Goal: Task Accomplishment & Management: Complete application form

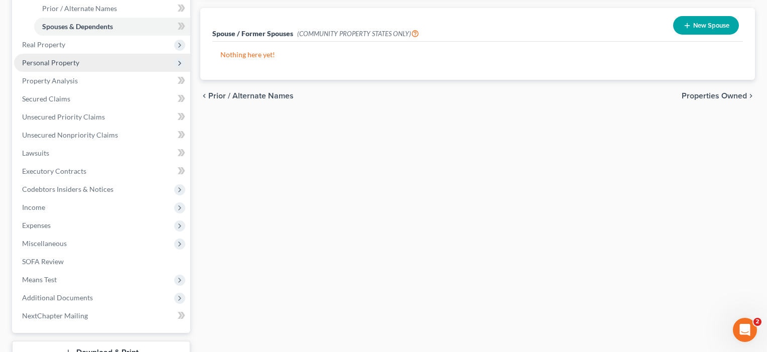
scroll to position [253, 0]
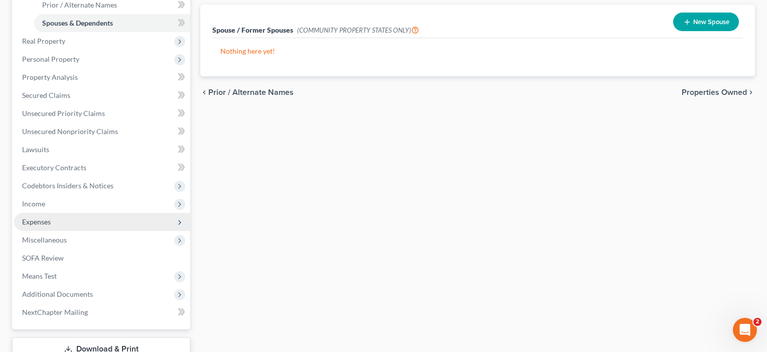
click at [35, 221] on span "Expenses" at bounding box center [36, 221] width 29 height 9
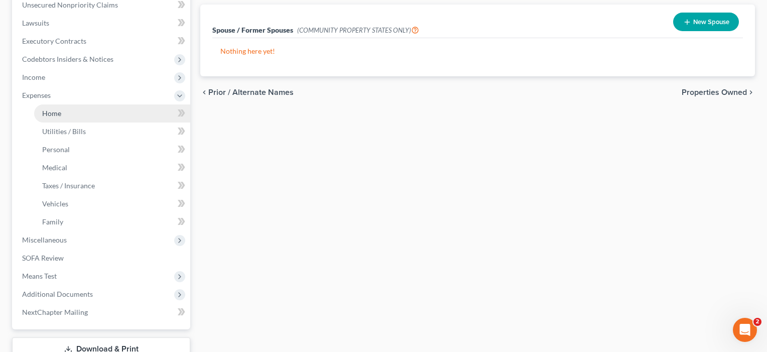
click at [61, 113] on span "Home" at bounding box center [51, 113] width 19 height 9
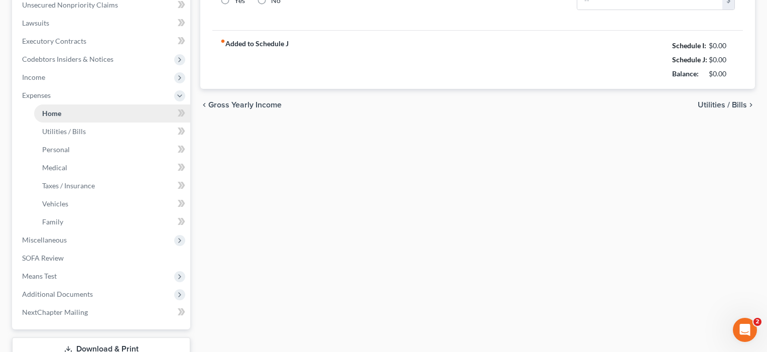
scroll to position [32, 0]
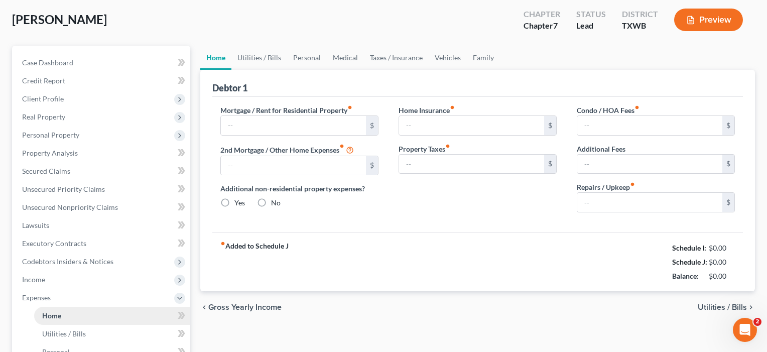
type input "605.00"
type input "50.00"
radio input "true"
type input "187.00"
type input "0.00"
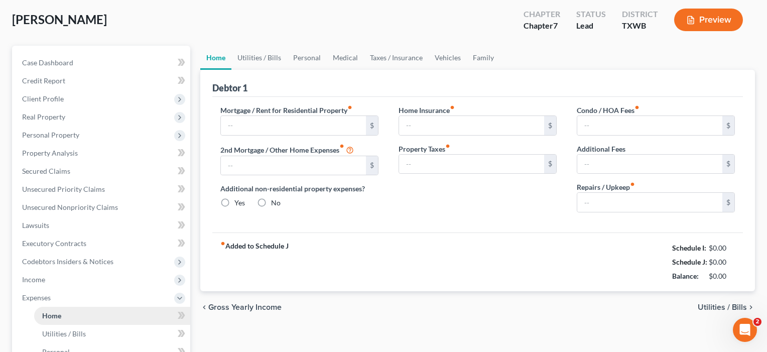
type input "0.00"
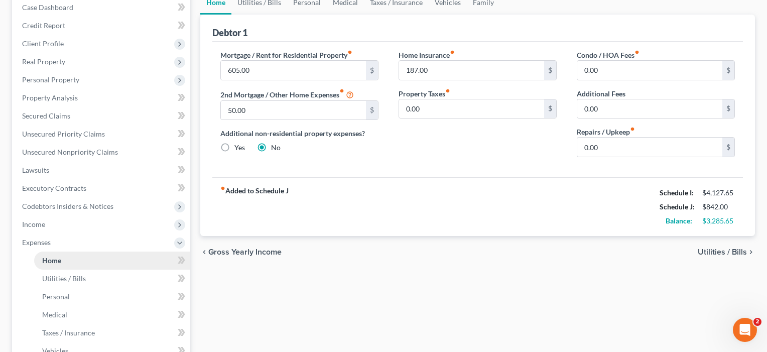
scroll to position [118, 0]
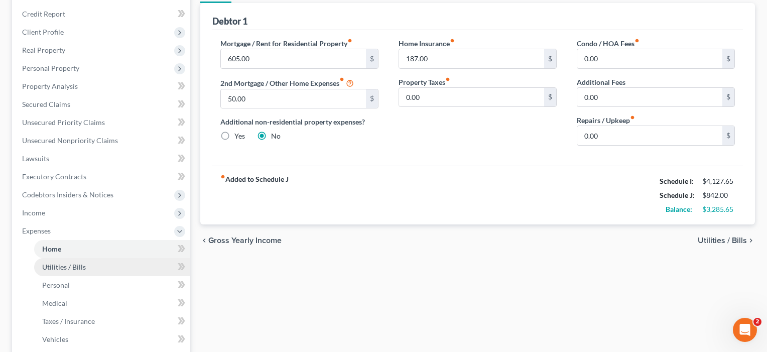
click at [63, 264] on span "Utilities / Bills" at bounding box center [64, 267] width 44 height 9
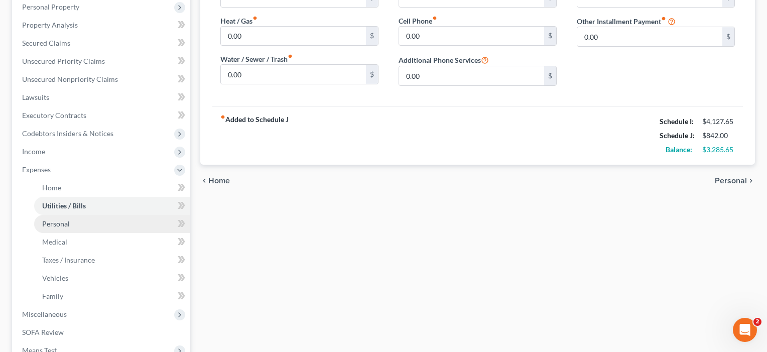
scroll to position [190, 0]
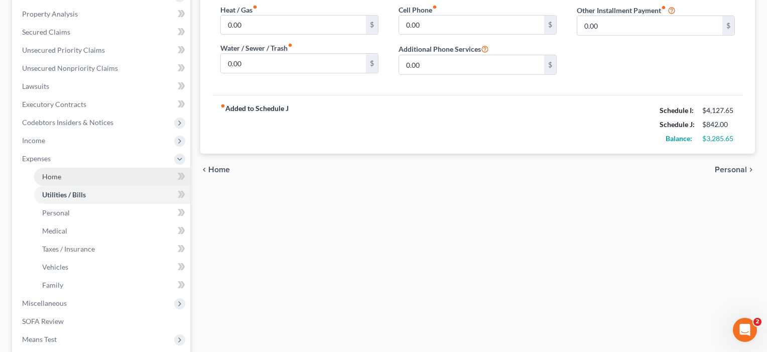
click at [53, 181] on link "Home" at bounding box center [112, 177] width 156 height 18
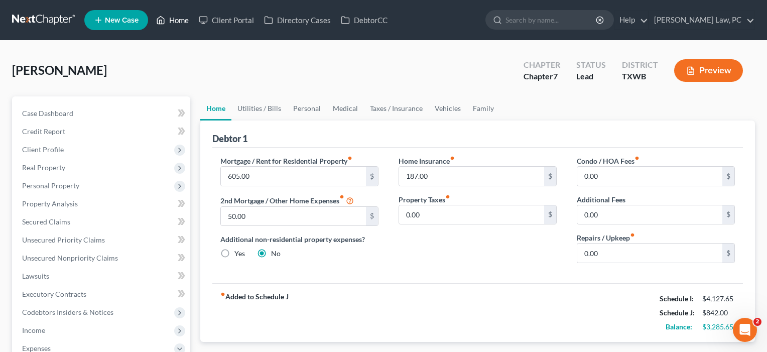
click at [178, 18] on link "Home" at bounding box center [172, 20] width 43 height 18
